Goal: Transaction & Acquisition: Purchase product/service

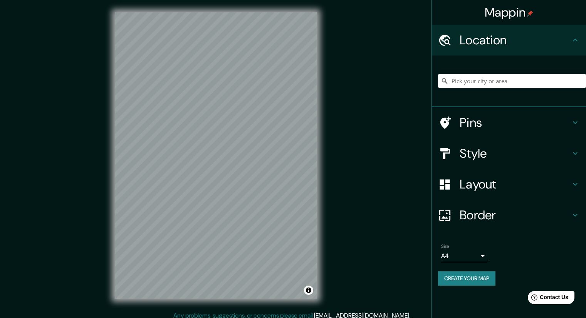
click at [324, 244] on div "© Mapbox © OpenStreetMap Improve this map" at bounding box center [215, 155] width 227 height 311
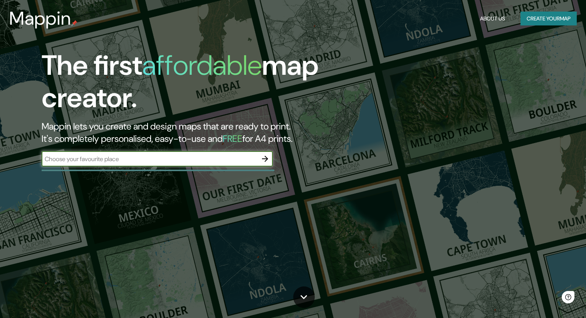
click at [226, 155] on input "text" at bounding box center [150, 158] width 216 height 9
type input "[GEOGRAPHIC_DATA]"
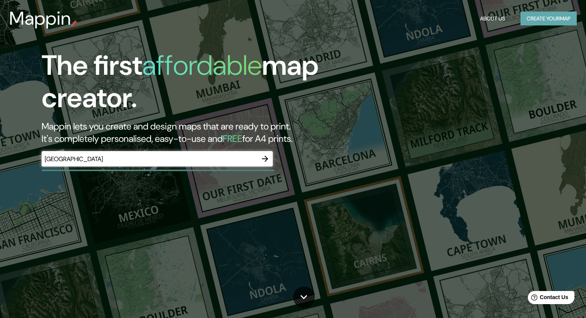
click at [547, 18] on button "Create your map" at bounding box center [548, 19] width 56 height 14
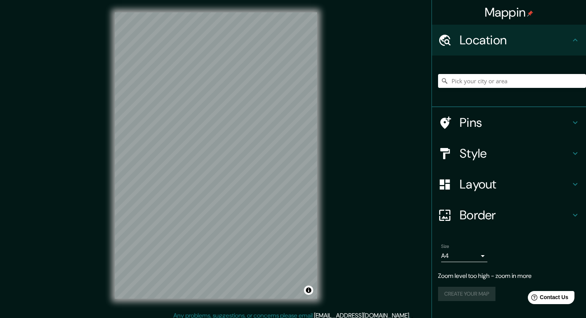
click at [322, 134] on div "© Mapbox © OpenStreetMap Improve this map" at bounding box center [215, 155] width 227 height 311
click at [484, 154] on h4 "Style" at bounding box center [514, 153] width 111 height 15
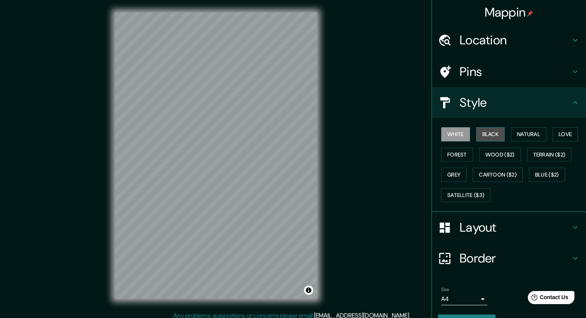
click at [486, 134] on button "Black" at bounding box center [490, 134] width 29 height 14
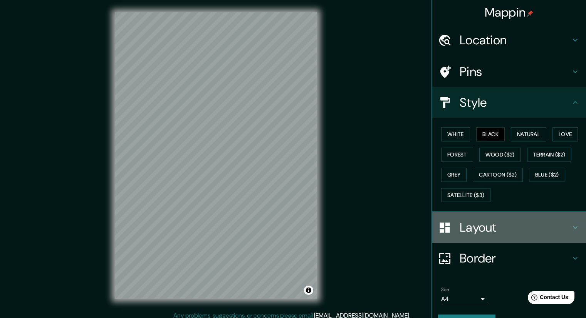
drag, startPoint x: 477, startPoint y: 218, endPoint x: 476, endPoint y: 225, distance: 7.0
click at [477, 220] on div "Layout" at bounding box center [509, 227] width 154 height 31
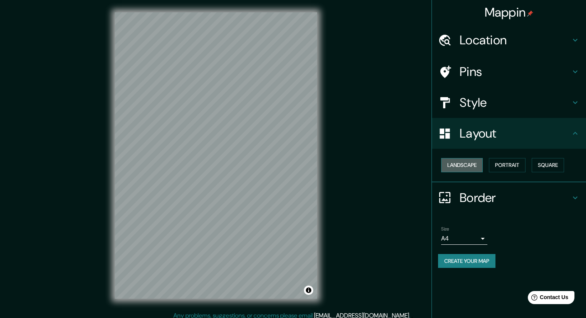
click at [462, 163] on button "Landscape" at bounding box center [462, 165] width 42 height 14
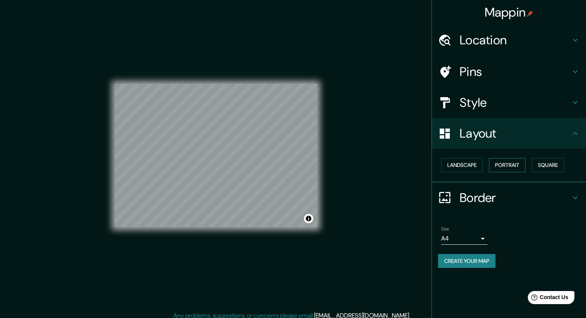
click at [512, 163] on button "Portrait" at bounding box center [507, 165] width 37 height 14
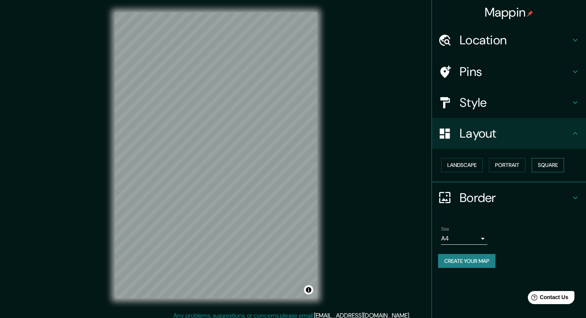
click at [534, 163] on button "Square" at bounding box center [547, 165] width 32 height 14
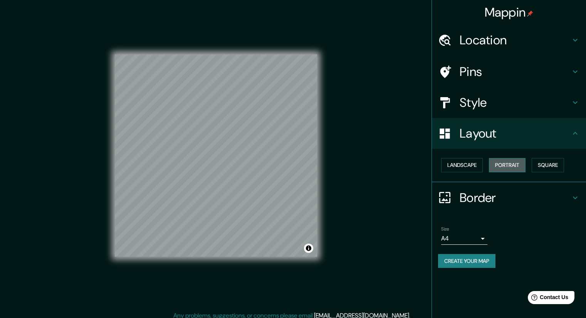
click at [513, 165] on button "Portrait" at bounding box center [507, 165] width 37 height 14
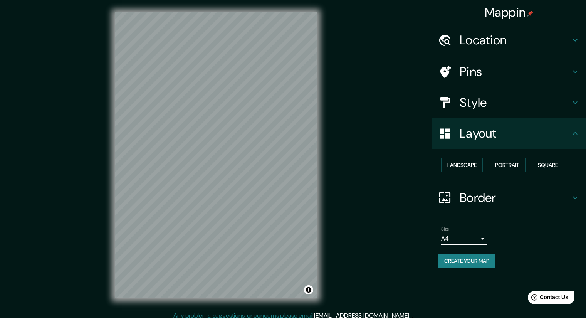
click at [500, 192] on h4 "Border" at bounding box center [514, 197] width 111 height 15
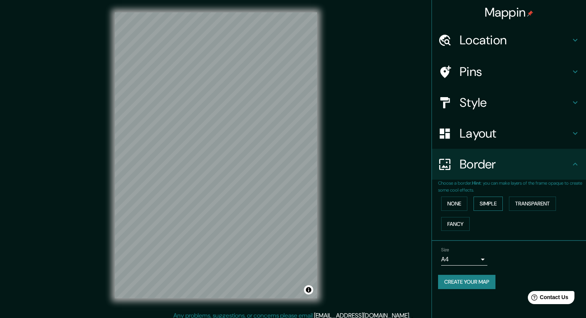
click at [487, 200] on button "Simple" at bounding box center [487, 203] width 29 height 14
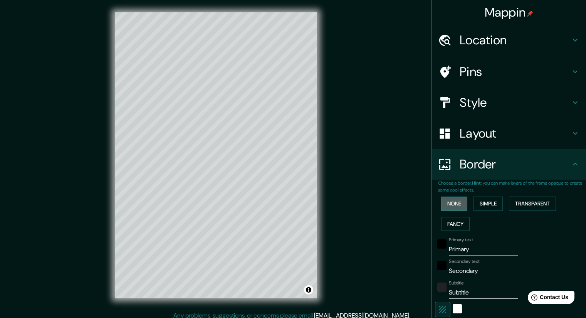
click at [461, 201] on button "None" at bounding box center [454, 203] width 26 height 14
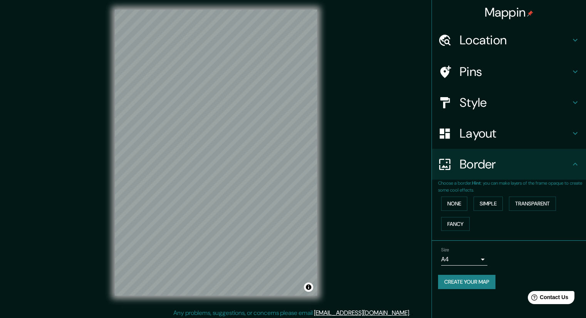
scroll to position [5, 0]
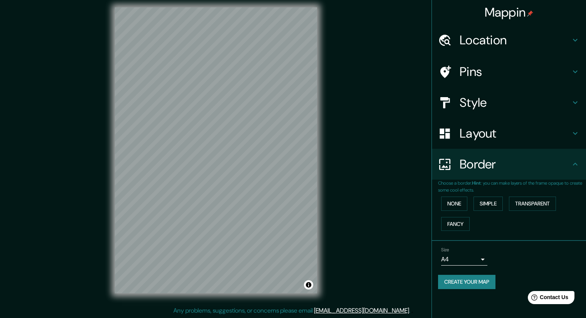
click at [480, 258] on body "Mappin Location Pins Style Layout Border Choose a border. Hint : you can make l…" at bounding box center [293, 154] width 586 height 318
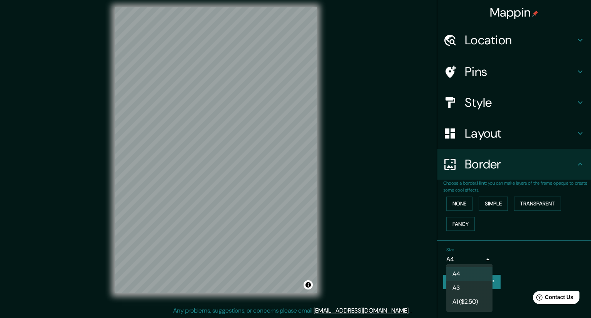
click at [465, 288] on li "A3" at bounding box center [470, 288] width 46 height 14
type input "a4"
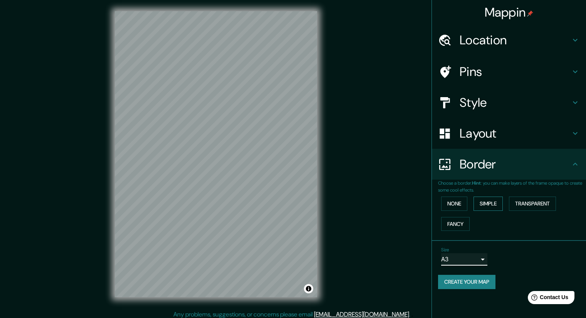
scroll to position [0, 0]
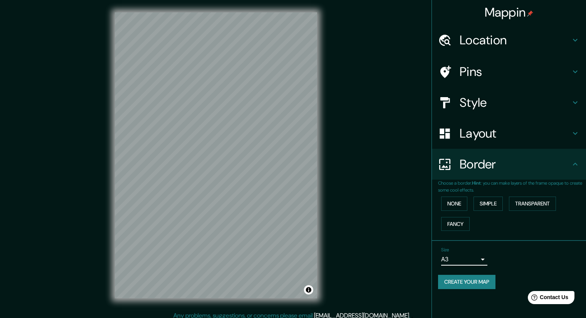
click at [480, 71] on h4 "Pins" at bounding box center [514, 71] width 111 height 15
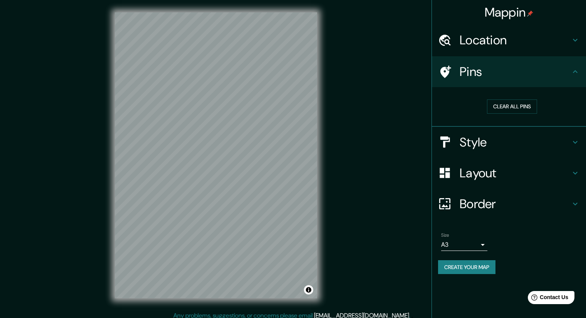
click at [482, 47] on h4 "Location" at bounding box center [514, 39] width 111 height 15
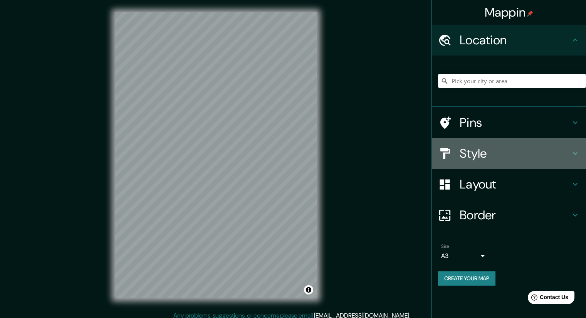
click at [482, 155] on h4 "Style" at bounding box center [514, 153] width 111 height 15
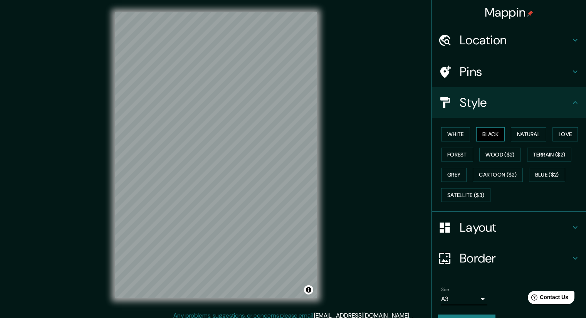
click at [476, 134] on button "Black" at bounding box center [490, 134] width 29 height 14
click at [480, 134] on button "Black" at bounding box center [490, 134] width 29 height 14
click at [494, 135] on button "Black" at bounding box center [490, 134] width 29 height 14
click at [483, 134] on button "Black" at bounding box center [490, 134] width 29 height 14
click at [451, 134] on button "White" at bounding box center [455, 134] width 29 height 14
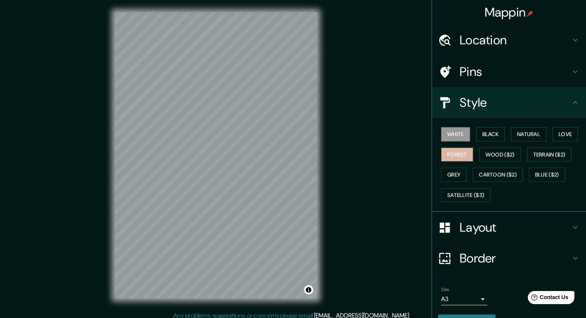
click at [449, 156] on button "Forest" at bounding box center [457, 154] width 32 height 14
click at [490, 139] on button "Black" at bounding box center [490, 134] width 29 height 14
click at [450, 136] on button "White" at bounding box center [455, 134] width 29 height 14
click at [492, 133] on button "Black" at bounding box center [490, 134] width 29 height 14
click at [253, 149] on div at bounding box center [254, 148] width 6 height 6
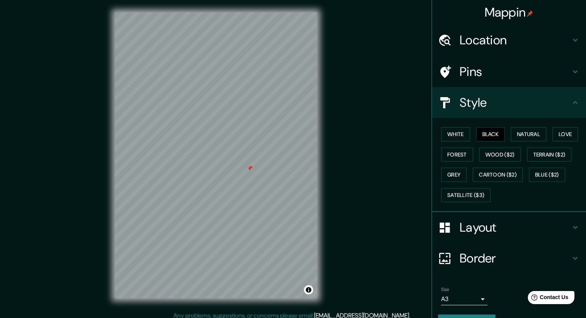
click at [249, 166] on div at bounding box center [249, 168] width 6 height 6
click at [343, 94] on div "Mappin Location Pins Style White Black Natural Love Forest Wood ($2) Terrain ($…" at bounding box center [293, 161] width 586 height 323
click at [102, 172] on div "Mappin Location Pins Style White Black Natural Love Forest Wood ($2) Terrain ($…" at bounding box center [293, 161] width 586 height 323
click at [335, 241] on div "Mappin Location Pins Style White Black Natural Love Forest Wood ($2) Terrain ($…" at bounding box center [293, 161] width 586 height 323
click at [106, 65] on div "© Mapbox © OpenStreetMap Improve this map" at bounding box center [215, 155] width 227 height 311
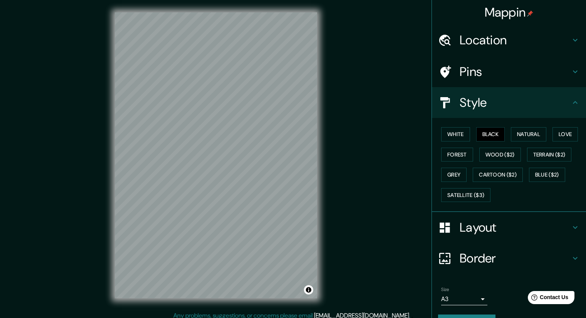
click at [393, 170] on div "Mappin Location Pins Style White Black Natural Love Forest Wood ($2) Terrain ($…" at bounding box center [293, 161] width 586 height 323
click at [111, 70] on div "© Mapbox © OpenStreetMap Improve this map" at bounding box center [215, 155] width 227 height 311
click at [489, 136] on button "Black" at bounding box center [490, 134] width 29 height 14
drag, startPoint x: 431, startPoint y: 131, endPoint x: 441, endPoint y: 132, distance: 10.1
click at [432, 131] on div "White Black Natural Love Forest Wood ($2) Terrain ($2) Grey Cartoon ($2) Blue (…" at bounding box center [509, 165] width 154 height 94
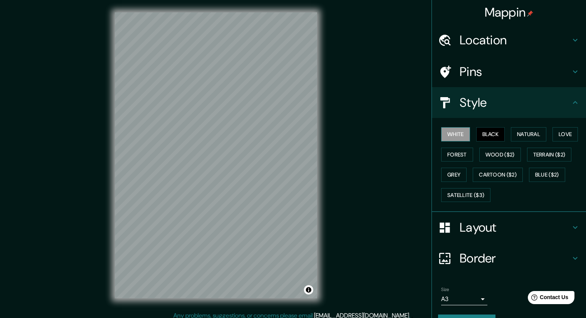
click at [446, 133] on button "White" at bounding box center [455, 134] width 29 height 14
click at [479, 134] on button "Black" at bounding box center [490, 134] width 29 height 14
click at [519, 136] on button "Natural" at bounding box center [528, 134] width 35 height 14
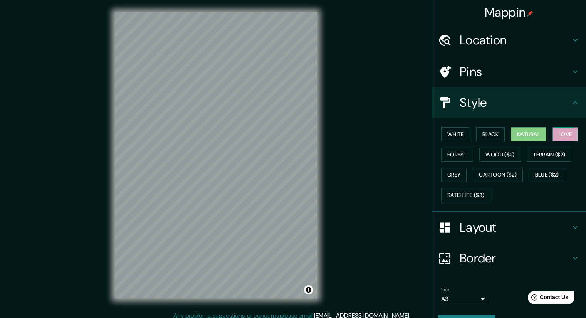
click at [559, 135] on button "Love" at bounding box center [564, 134] width 25 height 14
click at [452, 152] on button "Forest" at bounding box center [457, 154] width 32 height 14
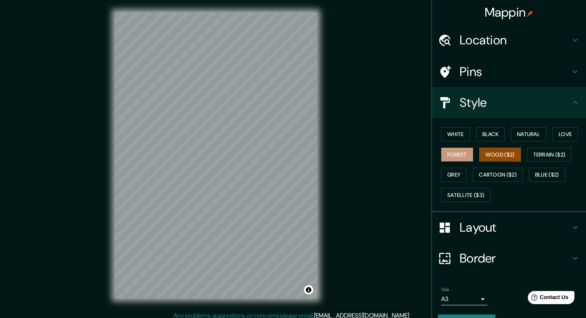
click at [484, 153] on button "Wood ($2)" at bounding box center [500, 154] width 42 height 14
click at [442, 154] on button "Forest" at bounding box center [457, 154] width 32 height 14
click at [510, 151] on button "Wood ($2)" at bounding box center [500, 154] width 42 height 14
click at [552, 158] on button "Terrain ($2)" at bounding box center [549, 154] width 45 height 14
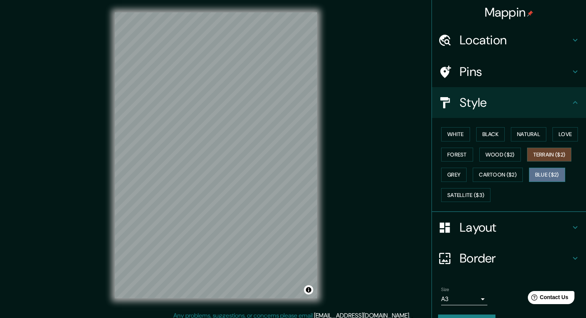
click at [544, 170] on button "Blue ($2)" at bounding box center [547, 174] width 36 height 14
click at [493, 174] on button "Cartoon ($2)" at bounding box center [497, 174] width 50 height 14
click at [542, 174] on button "Blue ($2)" at bounding box center [547, 174] width 36 height 14
click at [363, 173] on div "Mappin Location Pins Style White Black Natural Love Forest Wood ($2) Terrain ($…" at bounding box center [293, 161] width 586 height 323
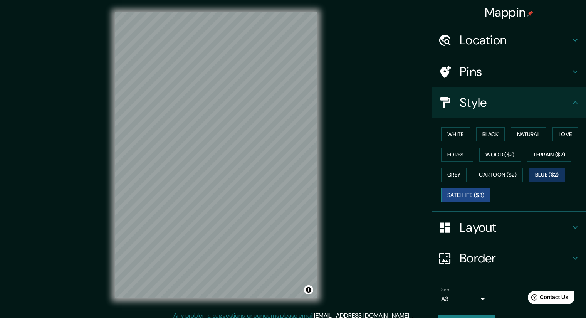
click at [461, 191] on button "Satellite ($3)" at bounding box center [465, 195] width 49 height 14
click at [459, 178] on button "Grey" at bounding box center [453, 174] width 25 height 14
click at [112, 63] on div "© Mapbox © OpenStreetMap Improve this map" at bounding box center [215, 155] width 227 height 311
